Goal: Task Accomplishment & Management: Use online tool/utility

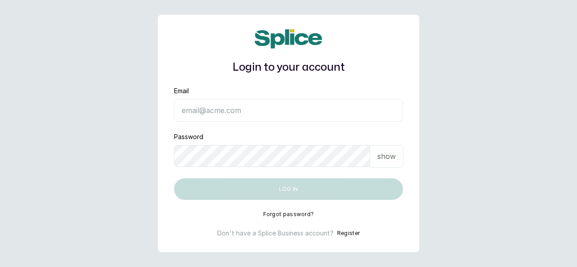
type input "[EMAIL_ADDRESS][DOMAIN_NAME]"
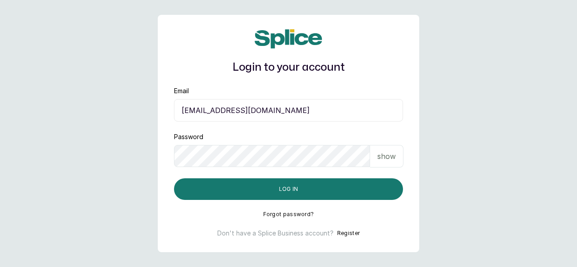
click at [120, 186] on main "Login to your account Email [EMAIL_ADDRESS][DOMAIN_NAME] Password show Log in F…" at bounding box center [288, 133] width 577 height 267
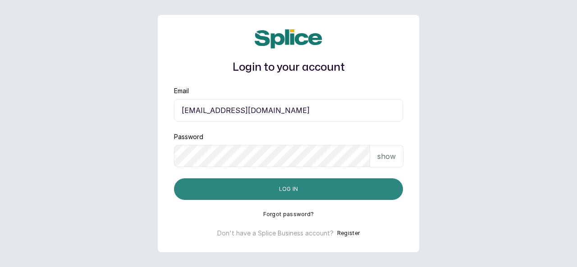
click at [251, 184] on button "Log in" at bounding box center [288, 189] width 229 height 22
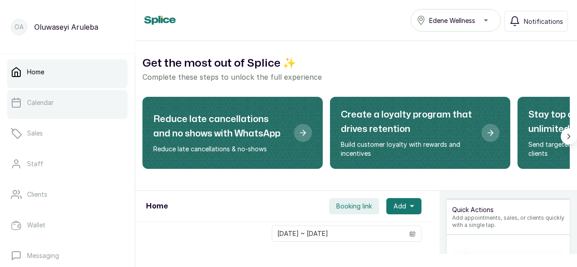
click at [49, 107] on p "Calendar" at bounding box center [40, 102] width 27 height 9
